Goal: Navigation & Orientation: Find specific page/section

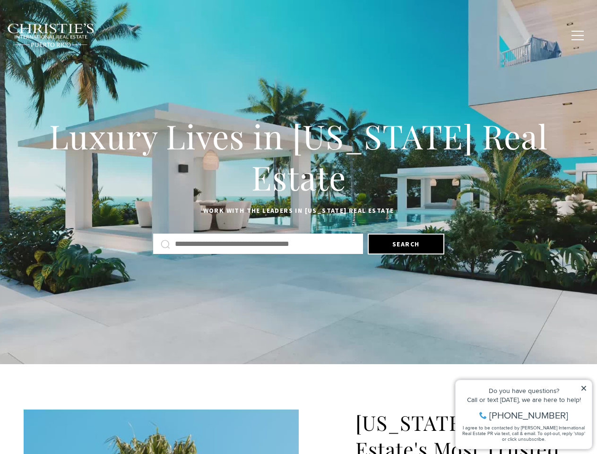
click at [298, 227] on div "Luxury Lives in [US_STATE] Real Estate Work with the leaders in [US_STATE] Real…" at bounding box center [298, 185] width 597 height 146
click at [196, 35] on link "Home Search" at bounding box center [182, 35] width 53 height 24
click at [402, 35] on link "Meet the Team" at bounding box center [395, 35] width 59 height 24
click at [578, 35] on span "button" at bounding box center [578, 35] width 12 height 1
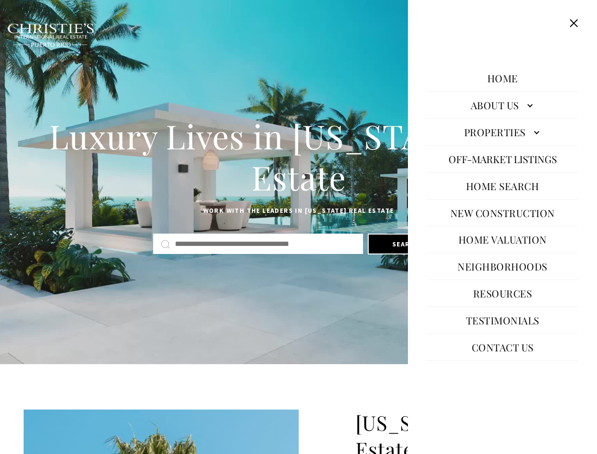
click at [298, 182] on h1 "Luxury Lives in [US_STATE] Real Estate" at bounding box center [299, 156] width 550 height 83
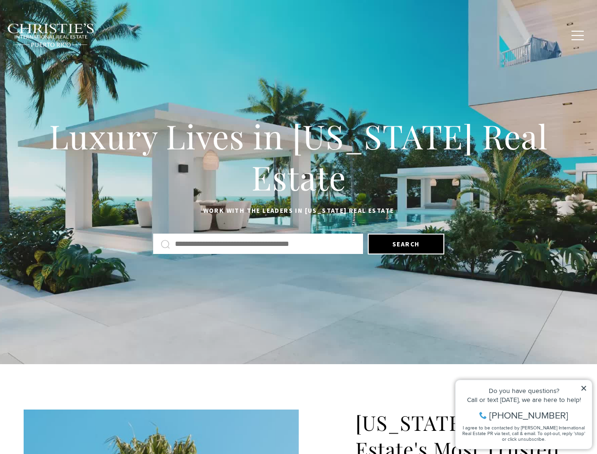
click at [406, 244] on button "Search" at bounding box center [406, 244] width 77 height 21
click at [584, 388] on icon at bounding box center [584, 388] width 5 height 5
